Goal: Find specific page/section: Find specific page/section

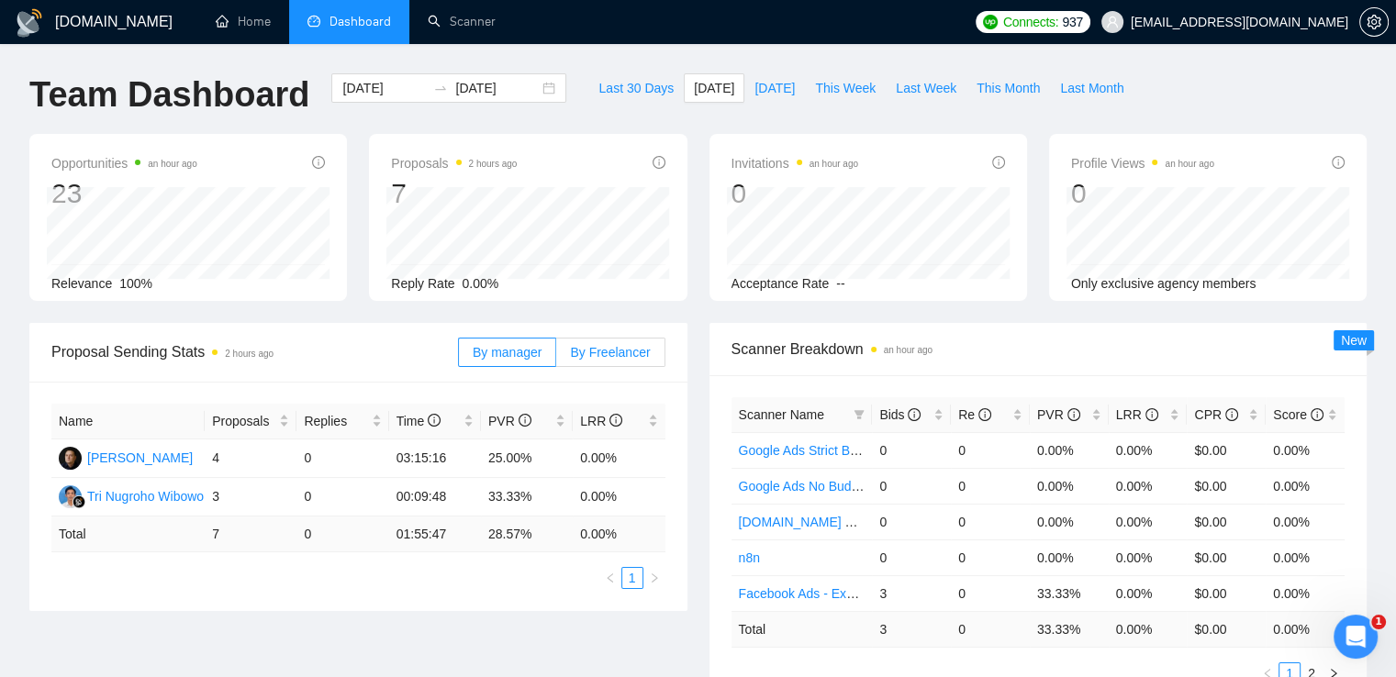
click at [584, 350] on span "By Freelancer" at bounding box center [610, 352] width 80 height 15
click at [556, 357] on input "By Freelancer" at bounding box center [556, 357] width 0 height 0
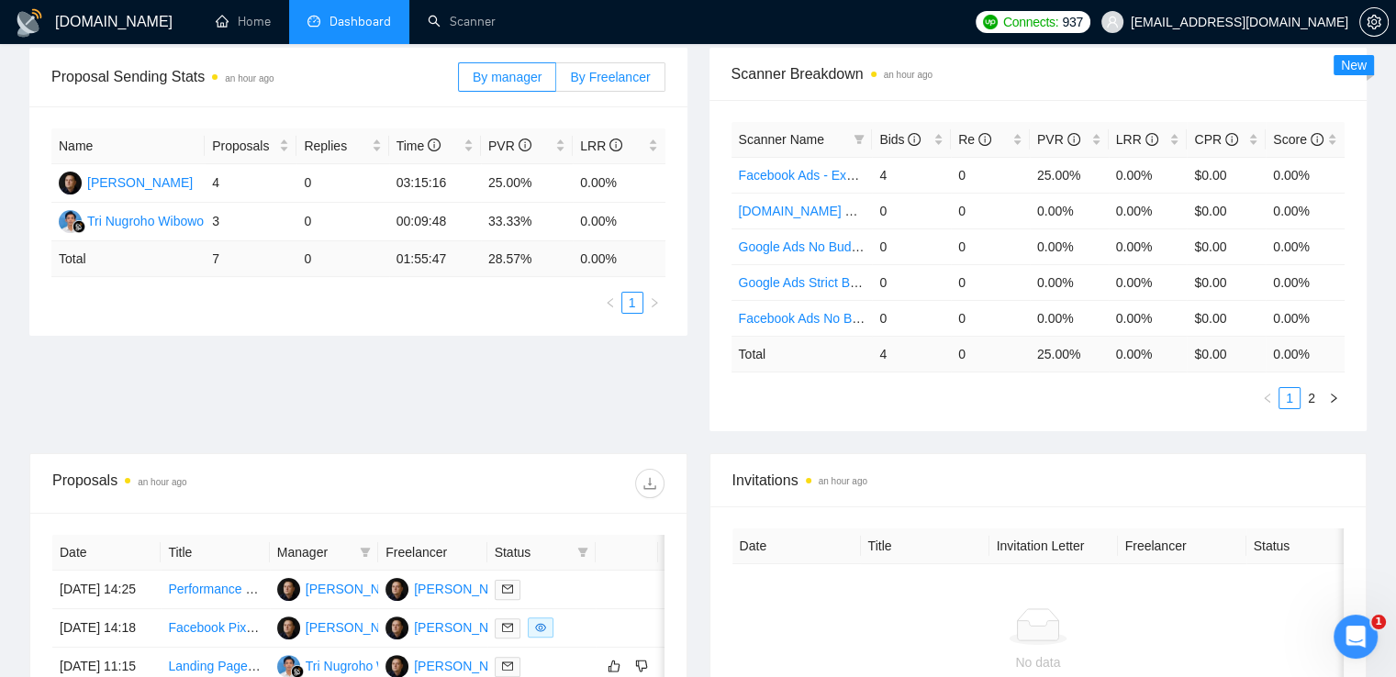
click at [634, 80] on span "By Freelancer" at bounding box center [610, 77] width 80 height 15
click at [556, 82] on input "By Freelancer" at bounding box center [556, 82] width 0 height 0
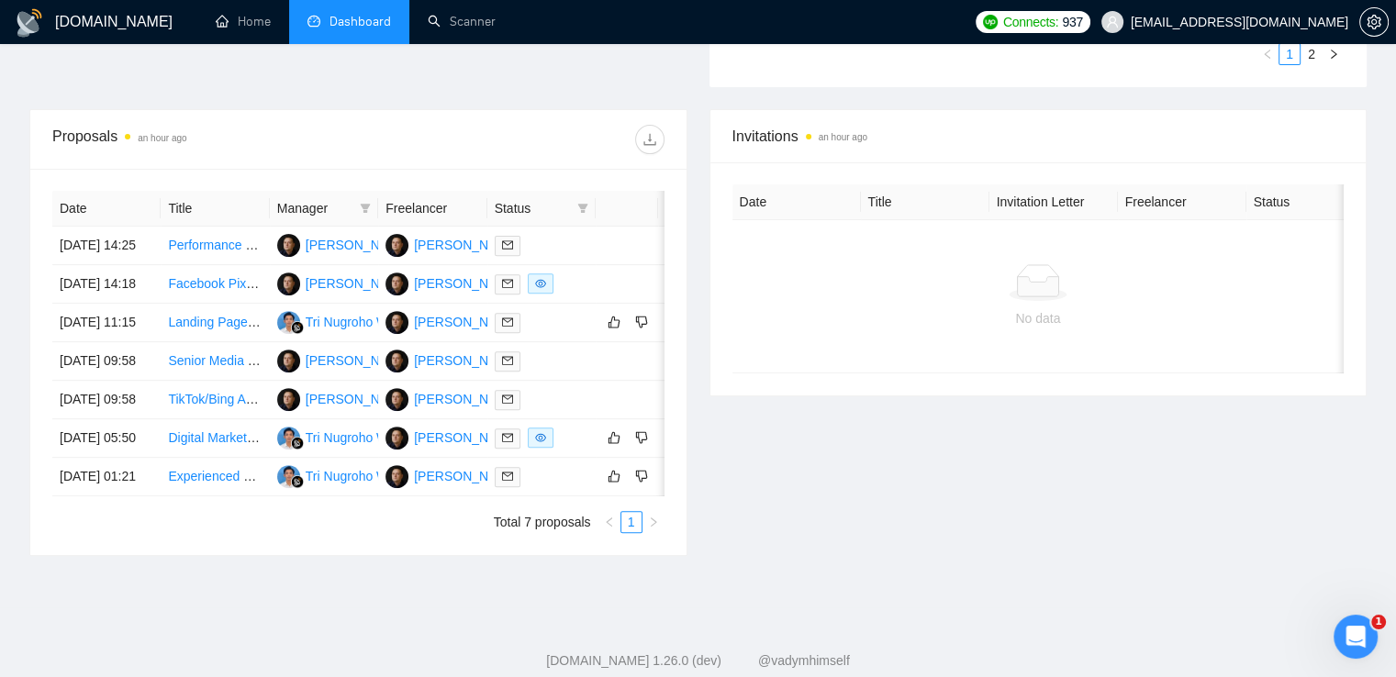
scroll to position [459, 0]
